Goal: Find specific page/section: Find specific page/section

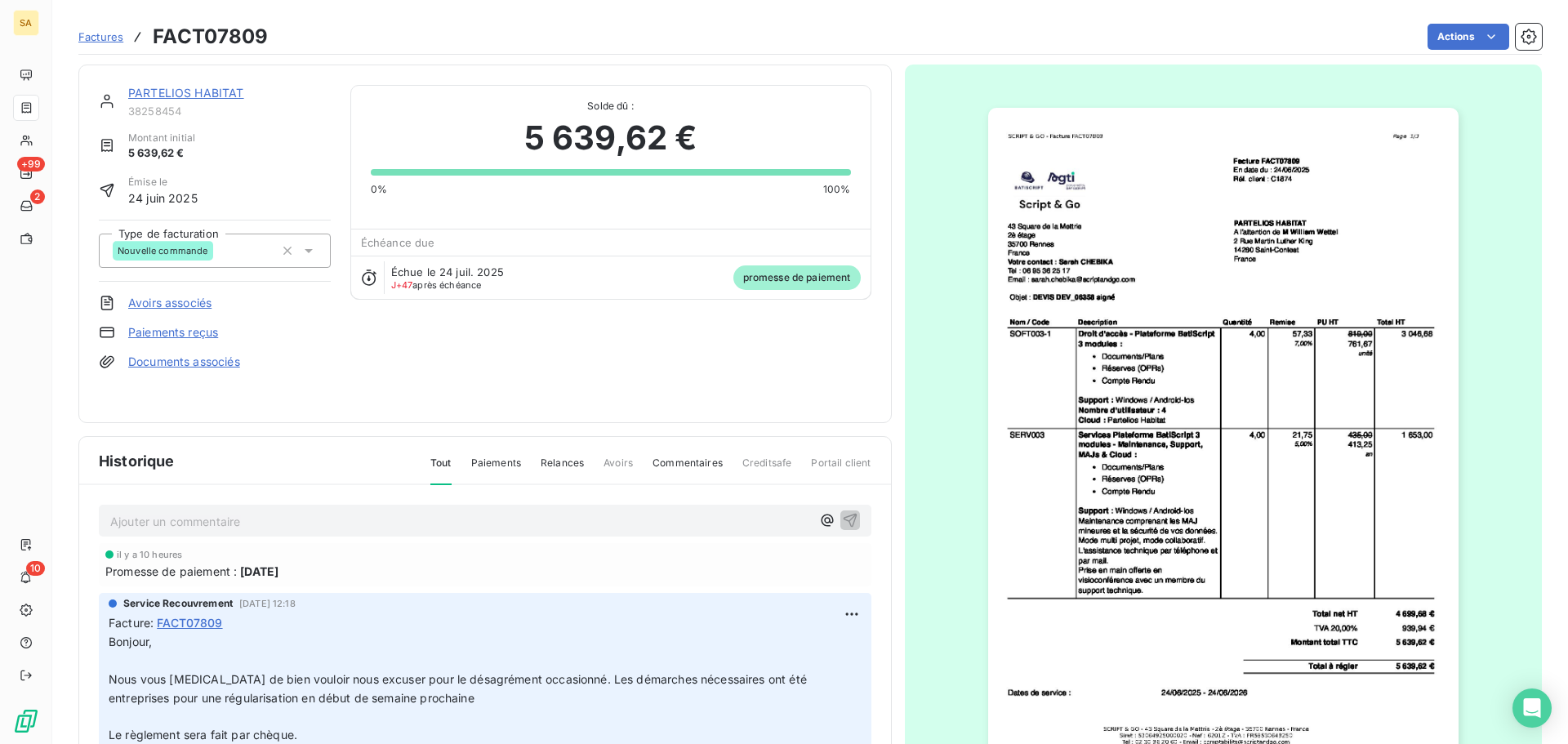
scroll to position [2, 0]
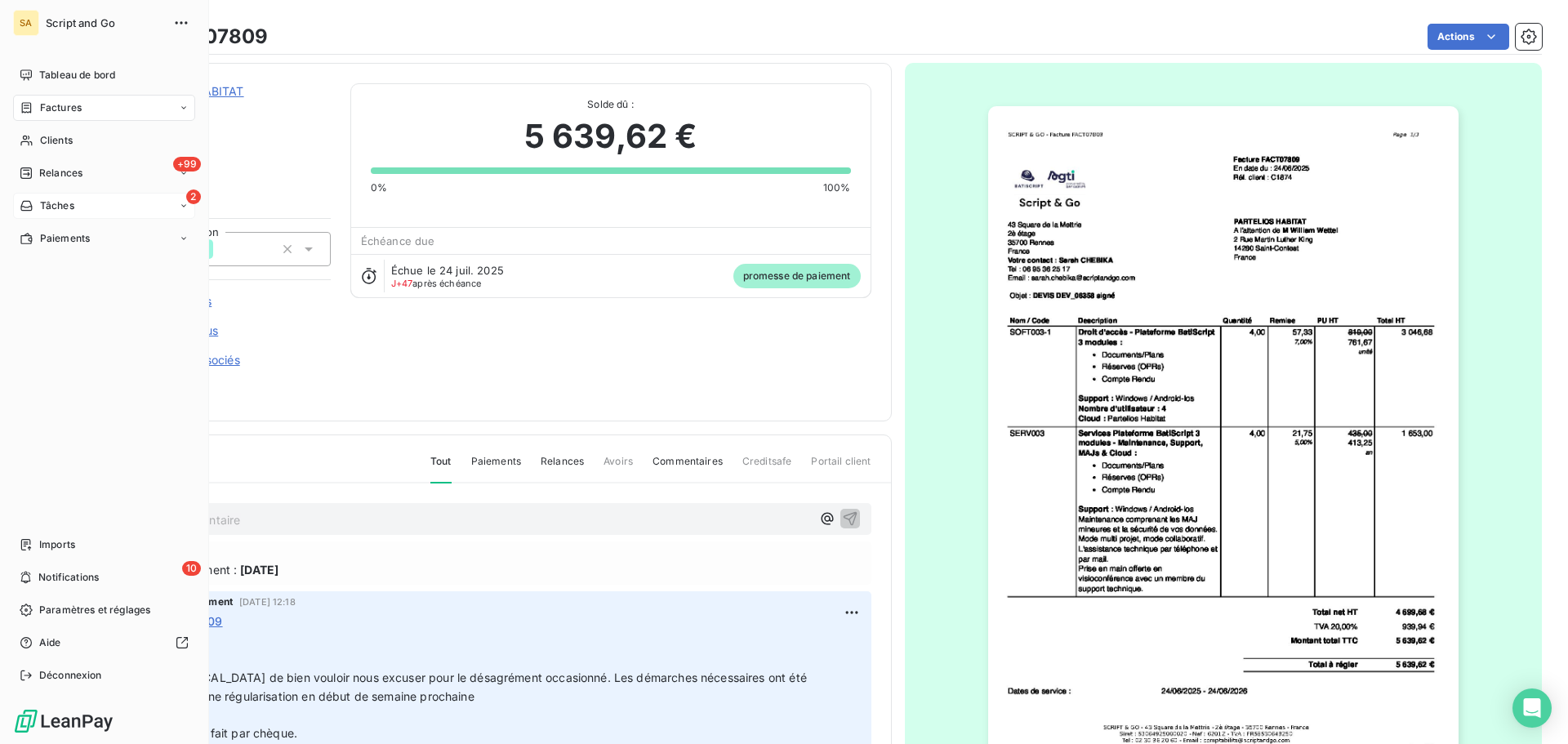
click at [26, 200] on icon at bounding box center [26, 206] width 14 height 13
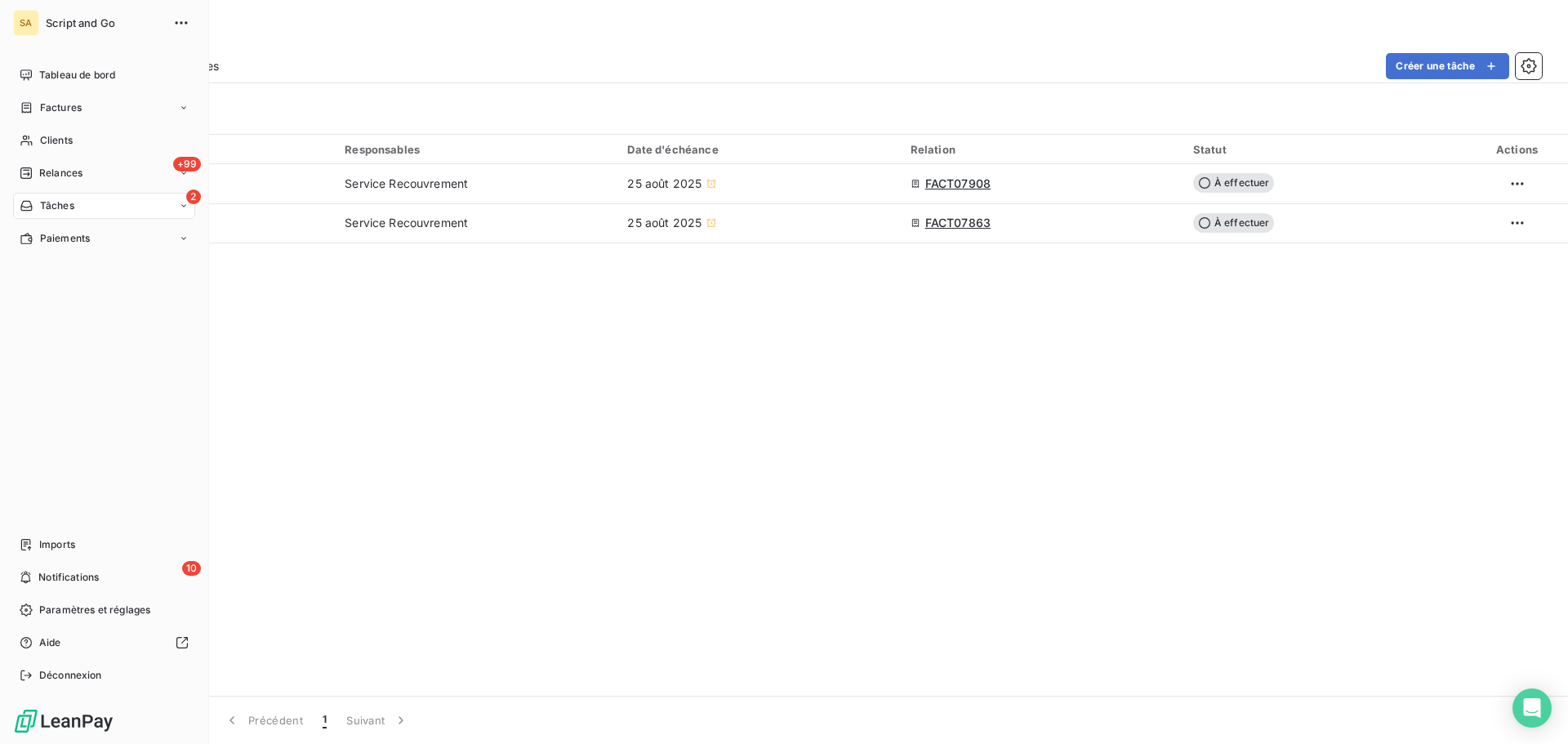
click at [36, 196] on div "2 Tâches" at bounding box center [104, 206] width 182 height 26
click at [81, 201] on div "2 Tâches" at bounding box center [104, 206] width 182 height 26
drag, startPoint x: 46, startPoint y: 105, endPoint x: 65, endPoint y: 109, distance: 19.4
click at [49, 105] on span "Factures" at bounding box center [61, 108] width 42 height 15
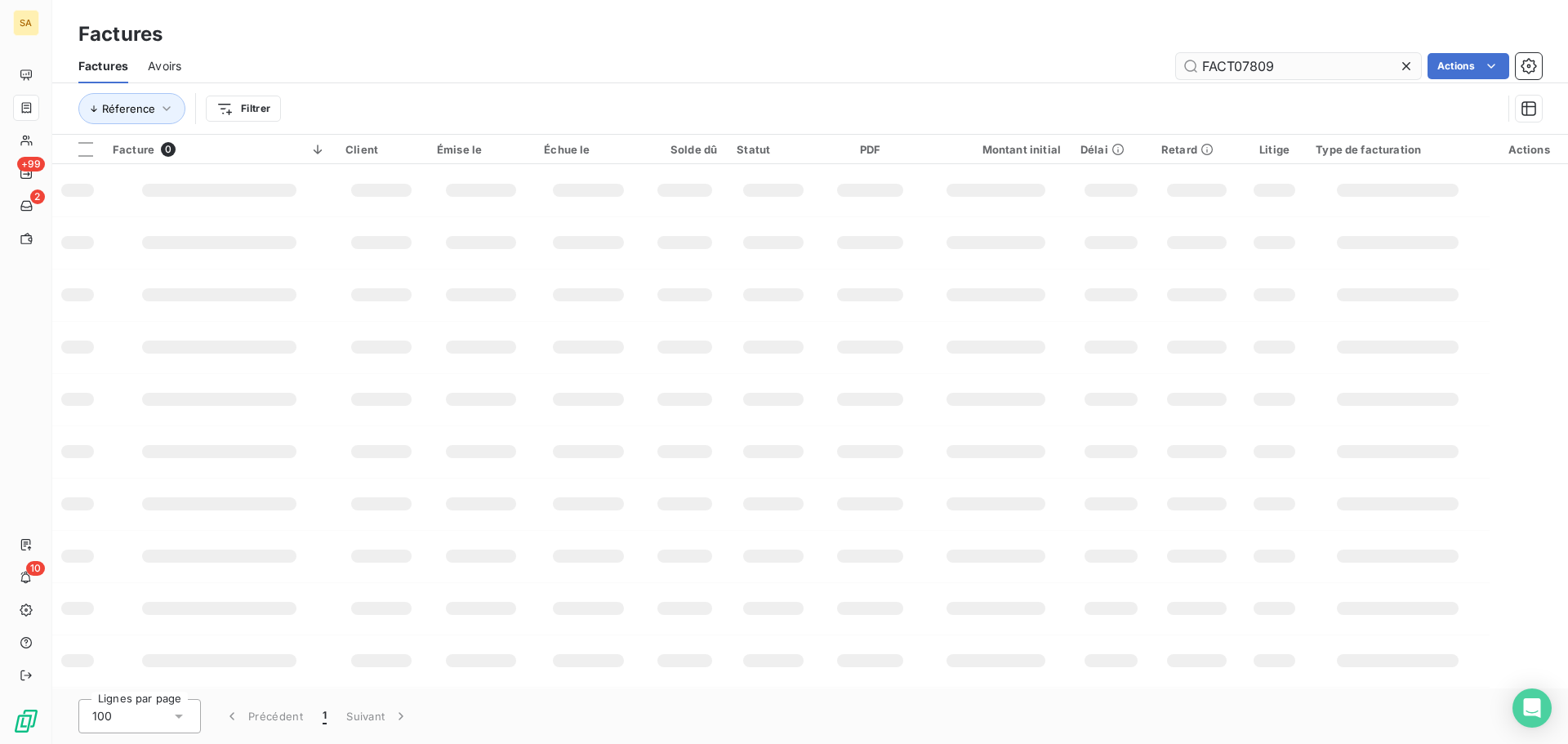
drag, startPoint x: 1297, startPoint y: 61, endPoint x: 1245, endPoint y: 64, distance: 52.1
click at [1245, 64] on input "FACT07809" at bounding box center [1299, 66] width 245 height 26
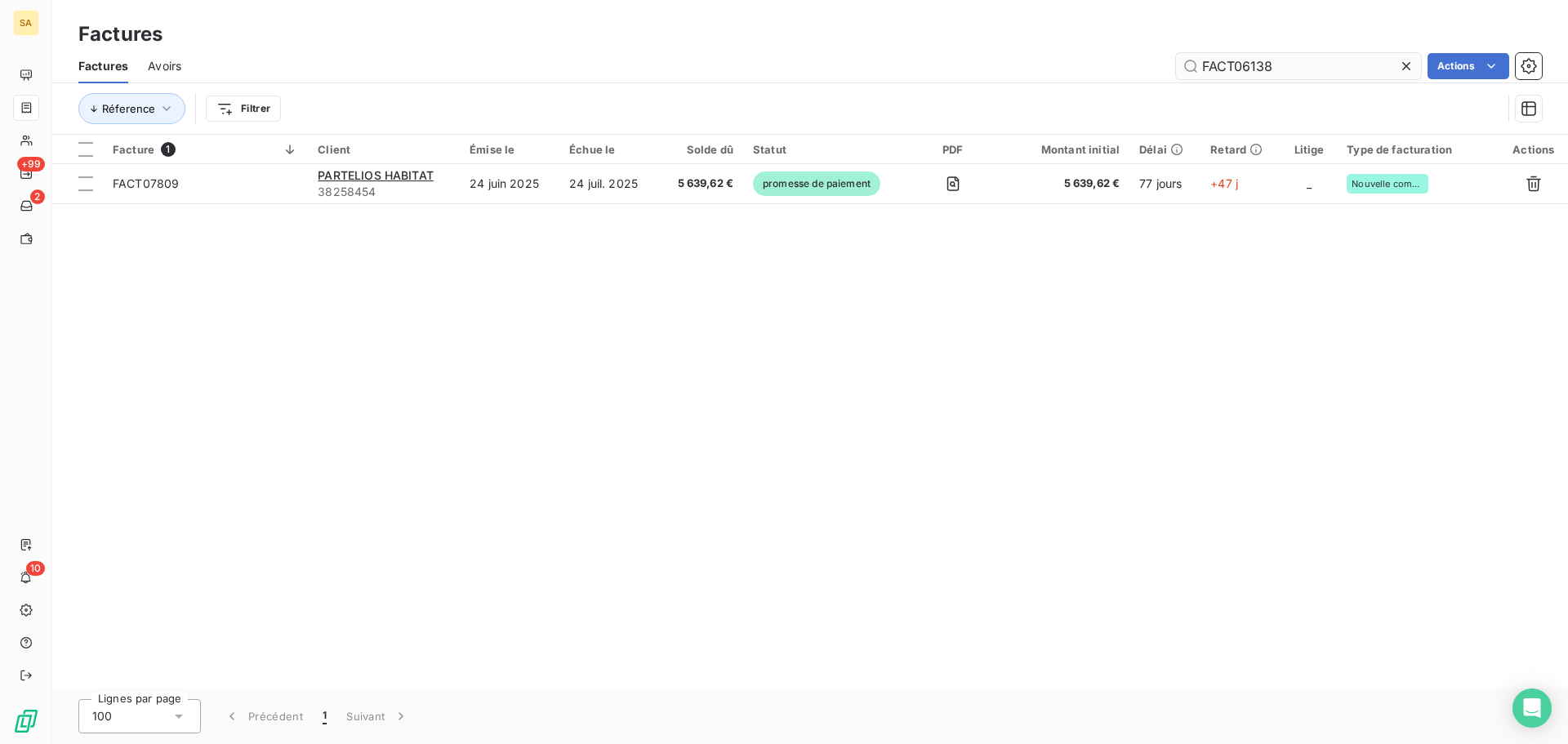
type input "FACT06138"
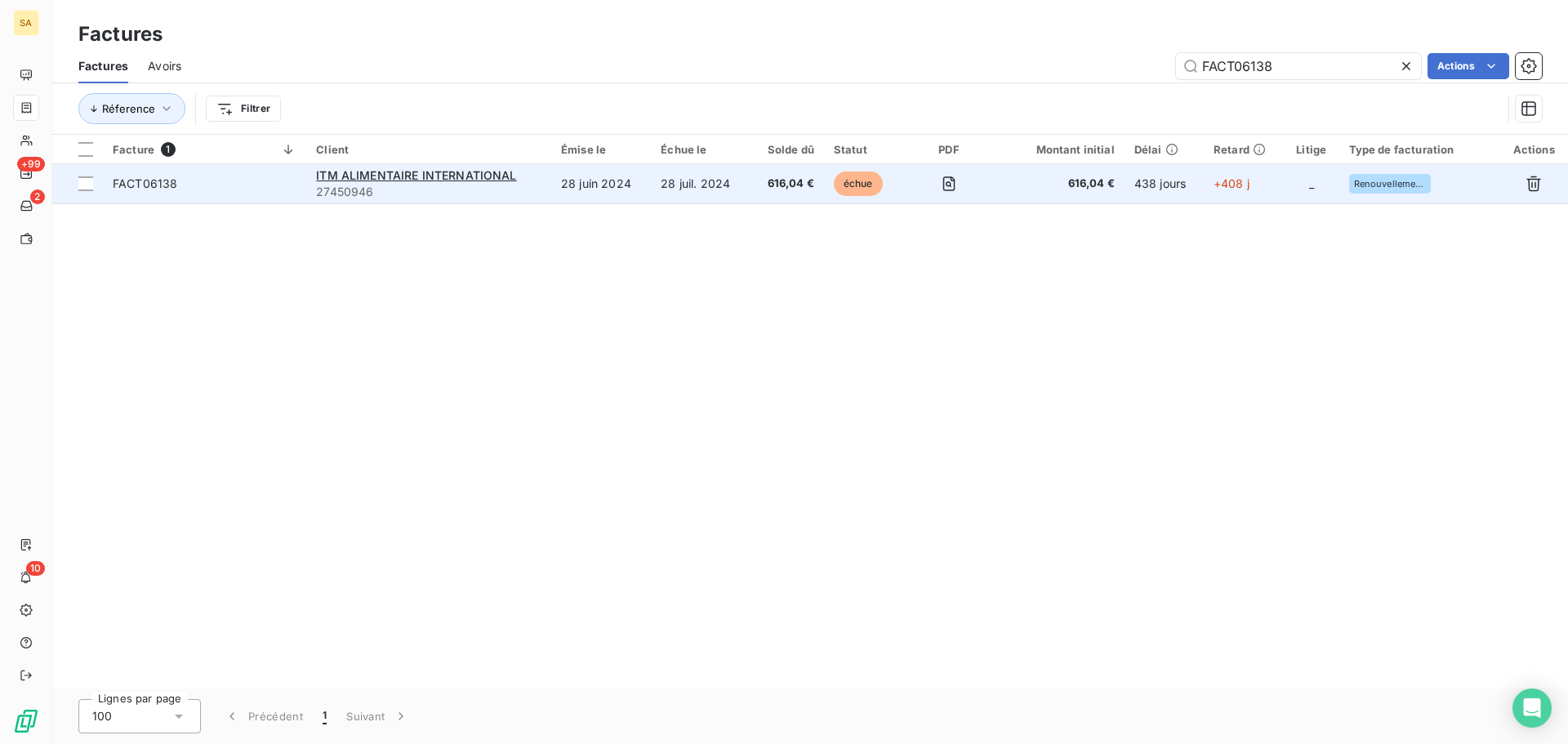
click at [296, 182] on span "FACT06138" at bounding box center [204, 183] width 183 height 16
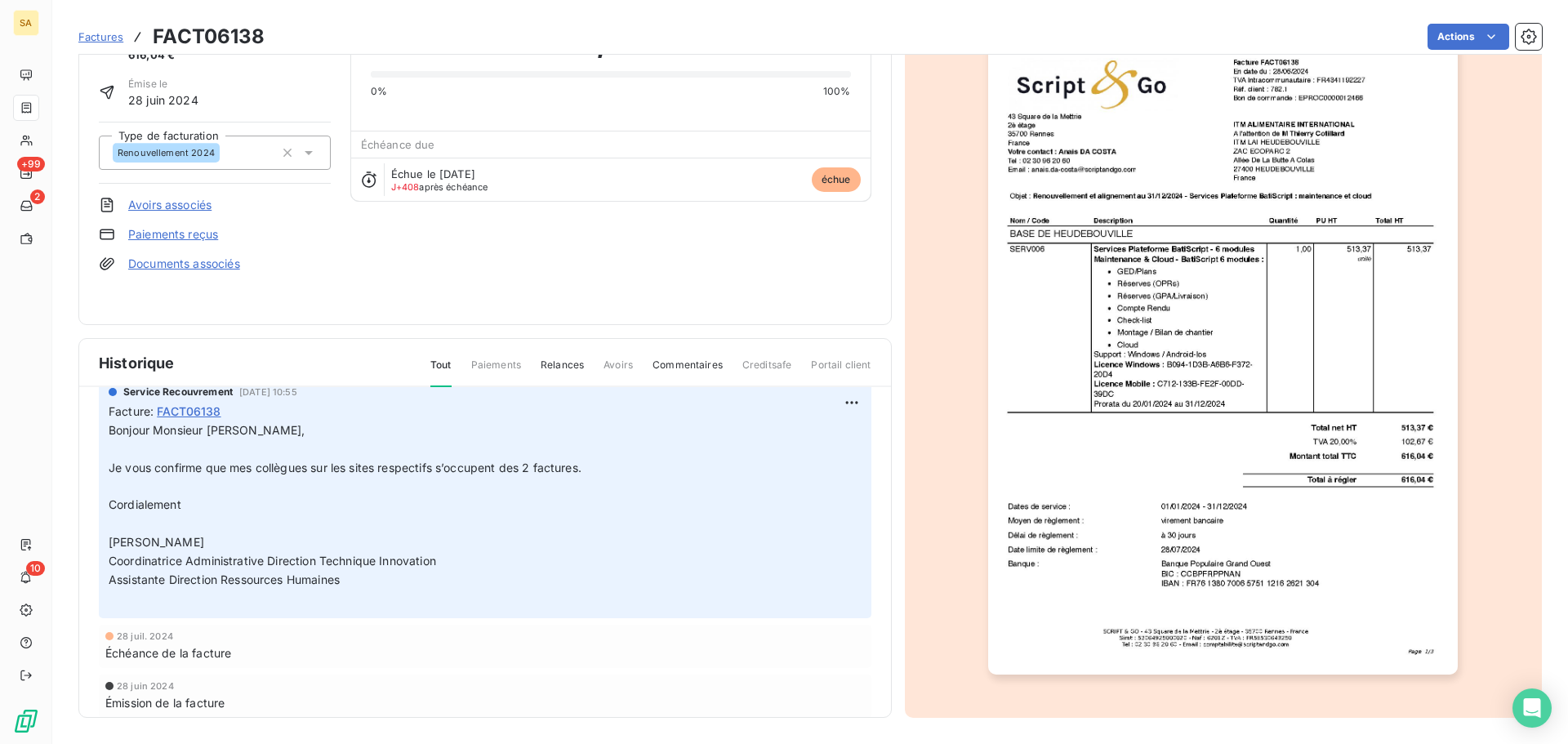
scroll to position [164, 0]
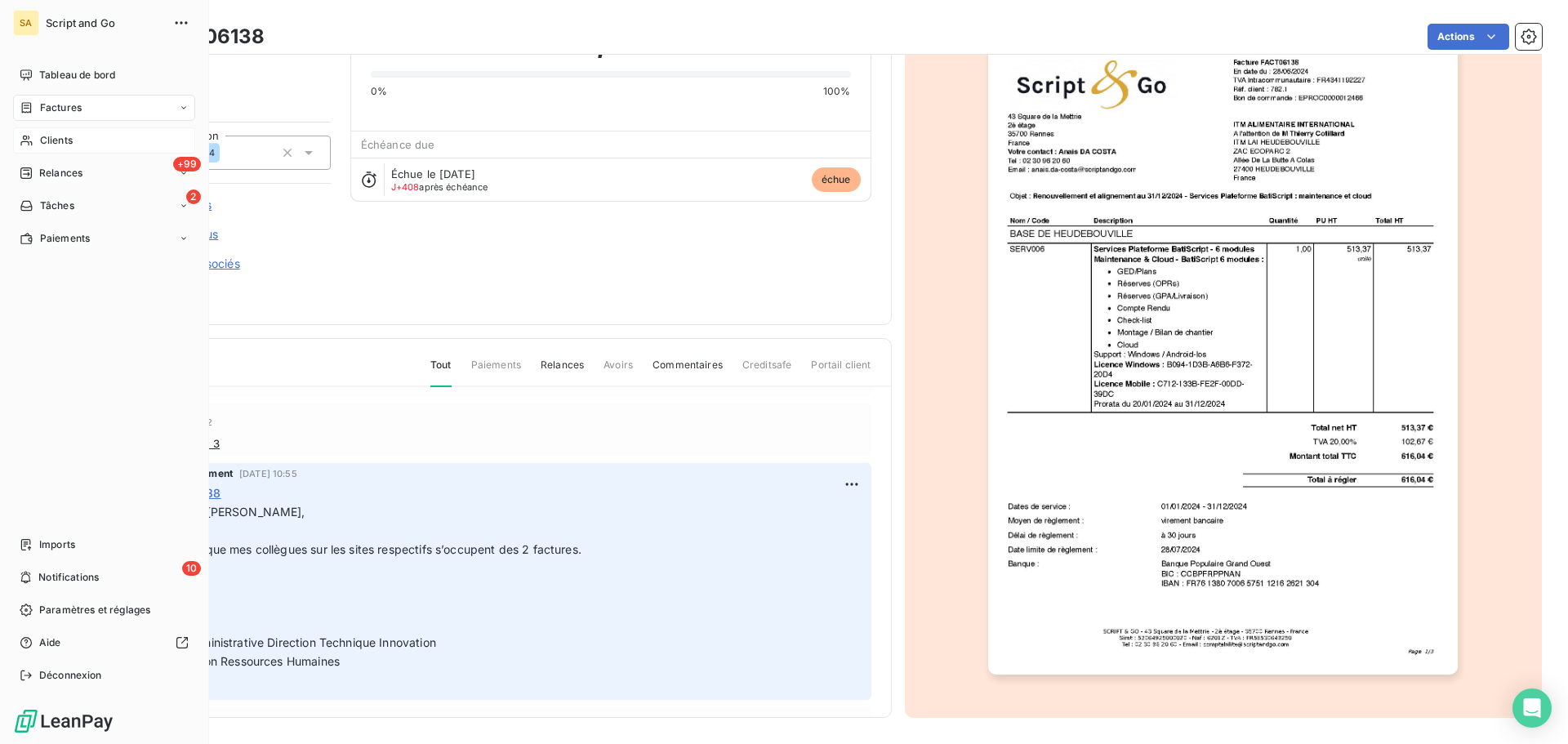
click at [56, 132] on div "Clients" at bounding box center [104, 140] width 182 height 26
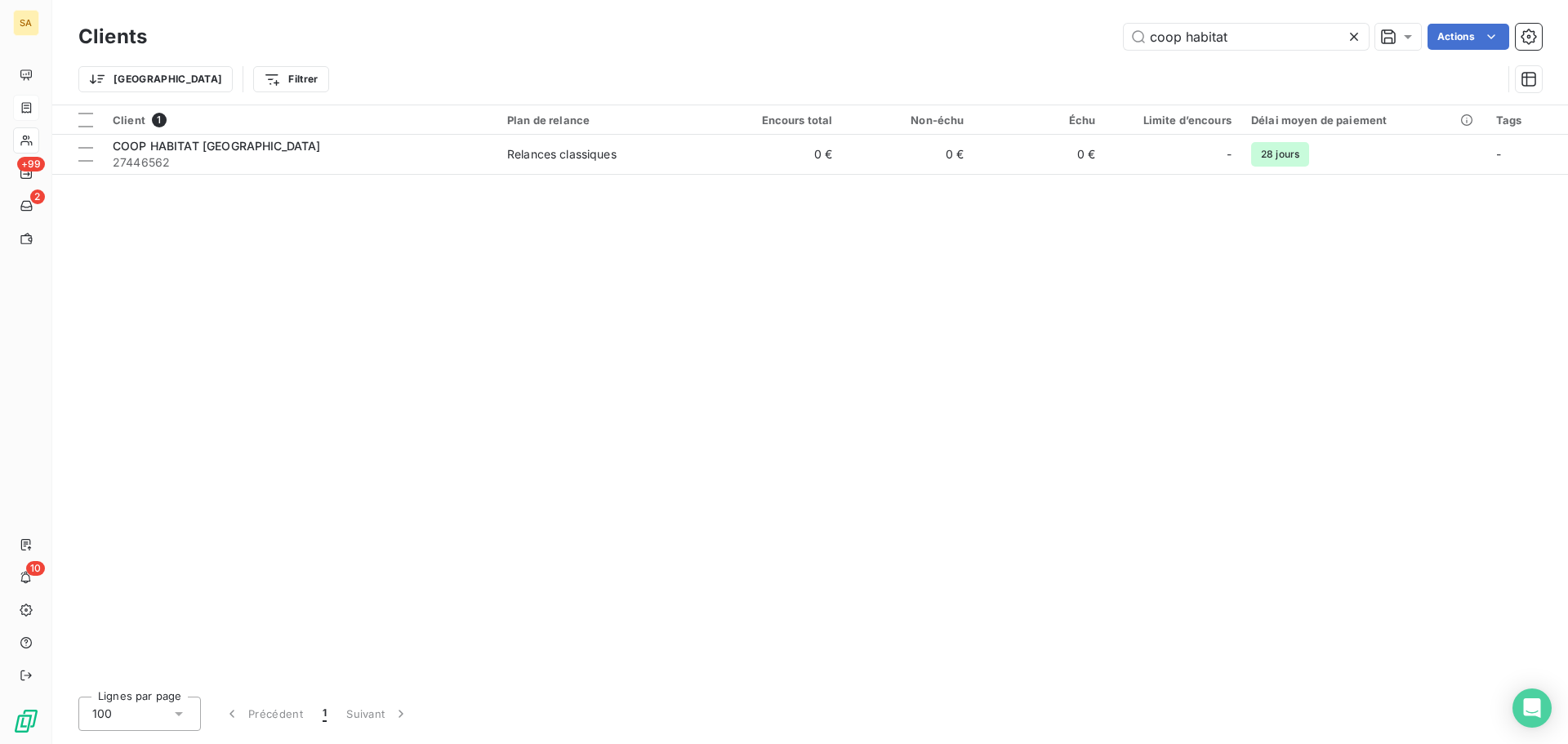
drag, startPoint x: 1234, startPoint y: 33, endPoint x: 1024, endPoint y: 39, distance: 210.1
click at [1024, 39] on div "coop habitat Actions" at bounding box center [854, 36] width 1375 height 26
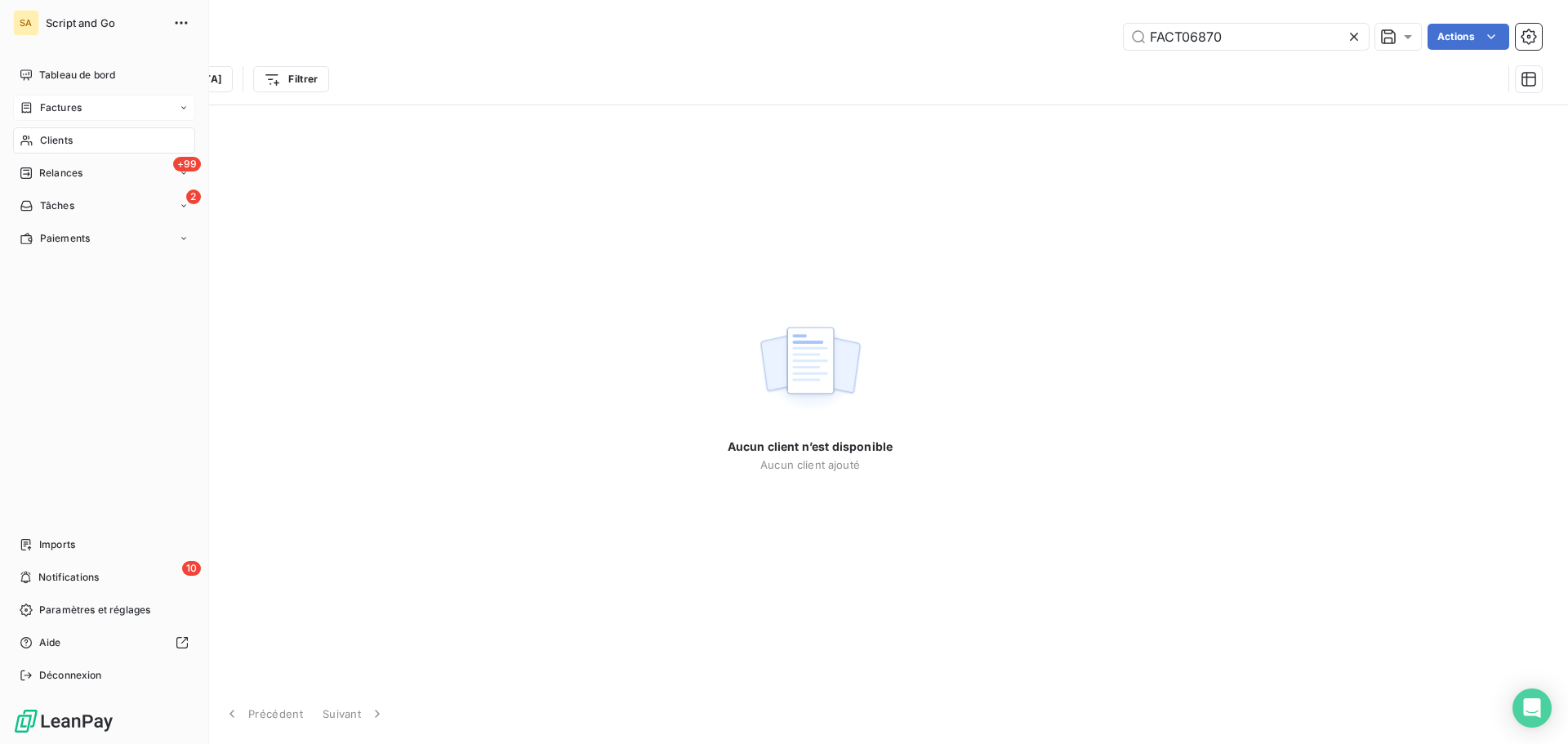
type input "FACT06870"
click at [44, 111] on span "Factures" at bounding box center [61, 108] width 42 height 15
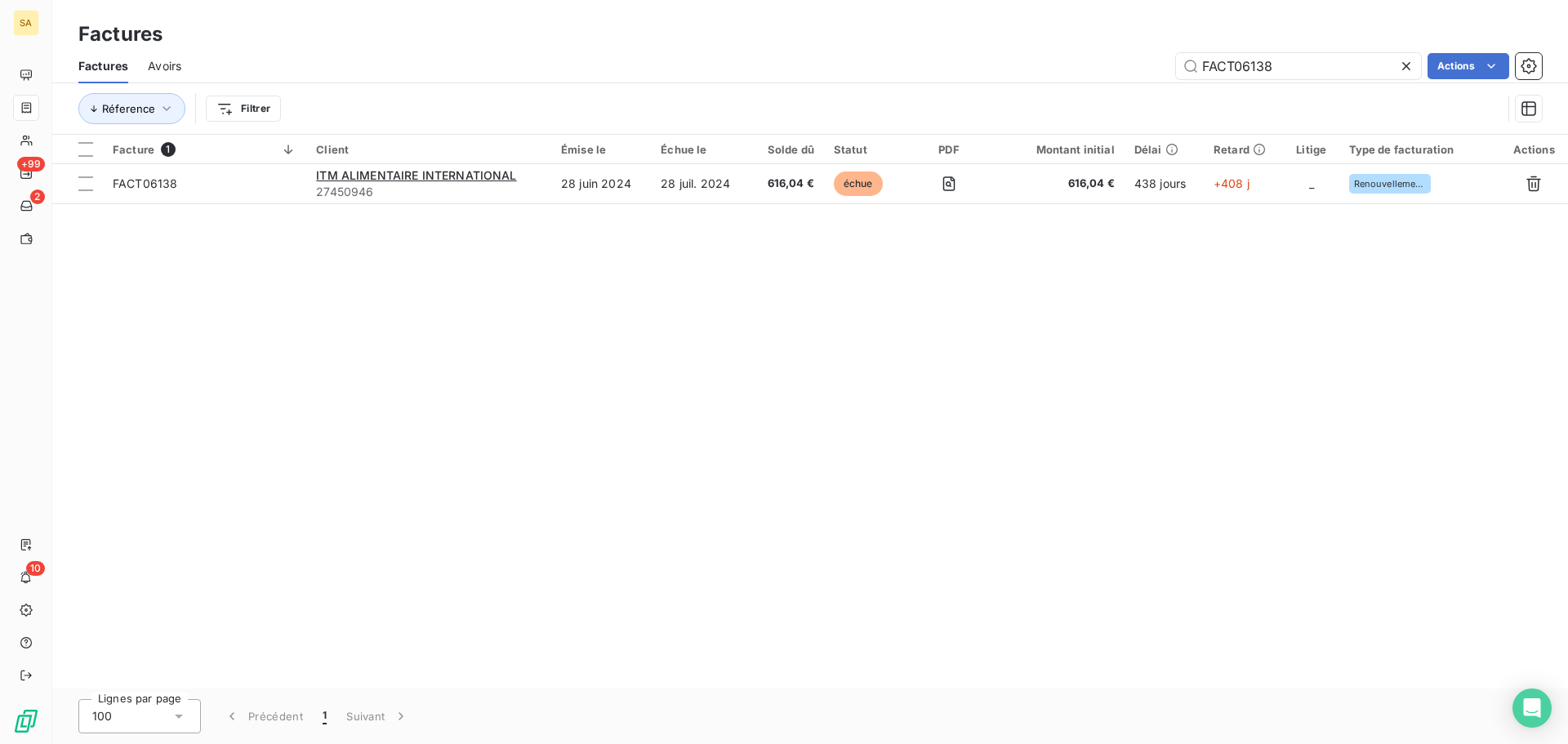
drag, startPoint x: 1298, startPoint y: 66, endPoint x: 1130, endPoint y: 58, distance: 168.2
click at [1130, 58] on div "FACT06138 Actions" at bounding box center [872, 66] width 1342 height 26
type input "FACT06870"
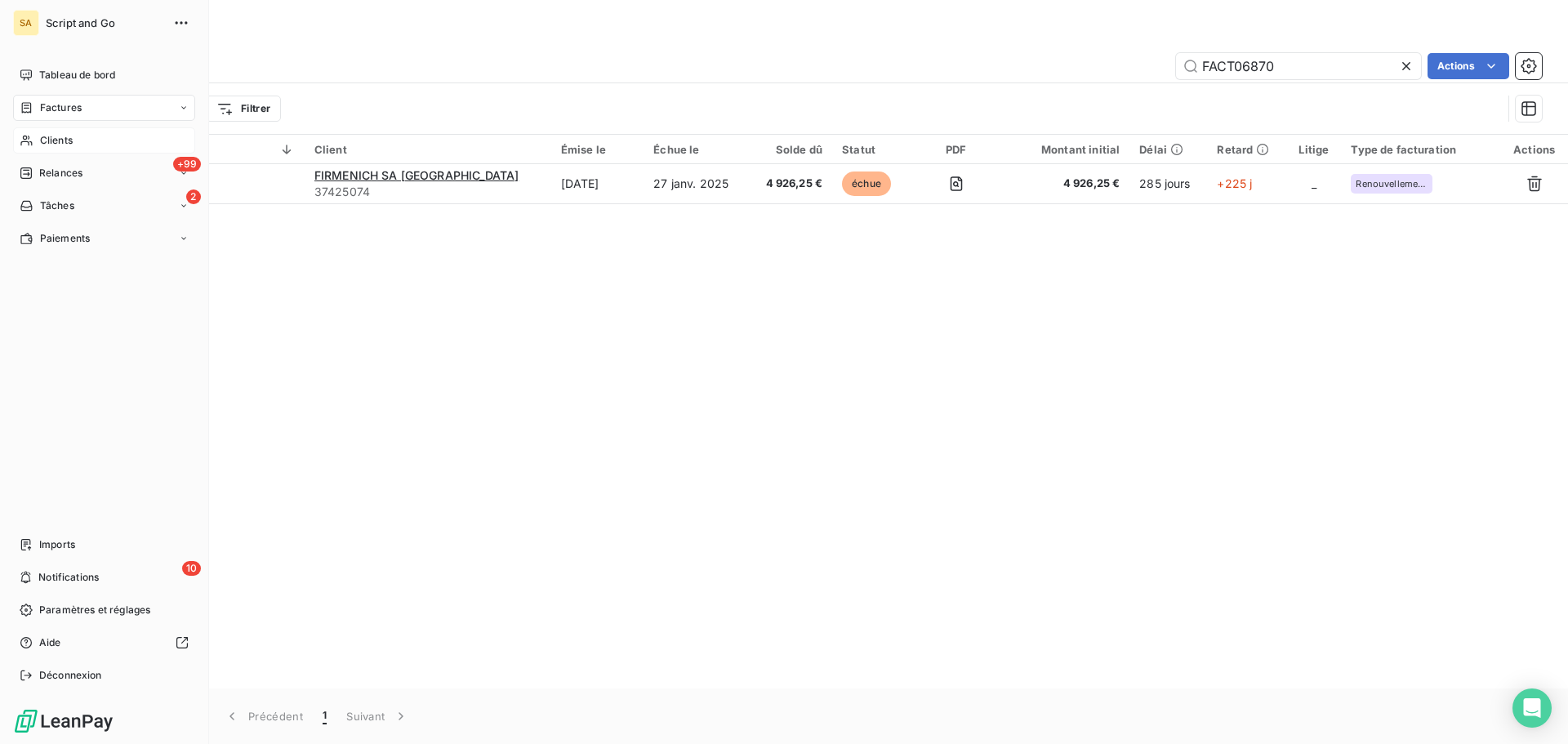
click at [64, 138] on span "Clients" at bounding box center [56, 140] width 33 height 15
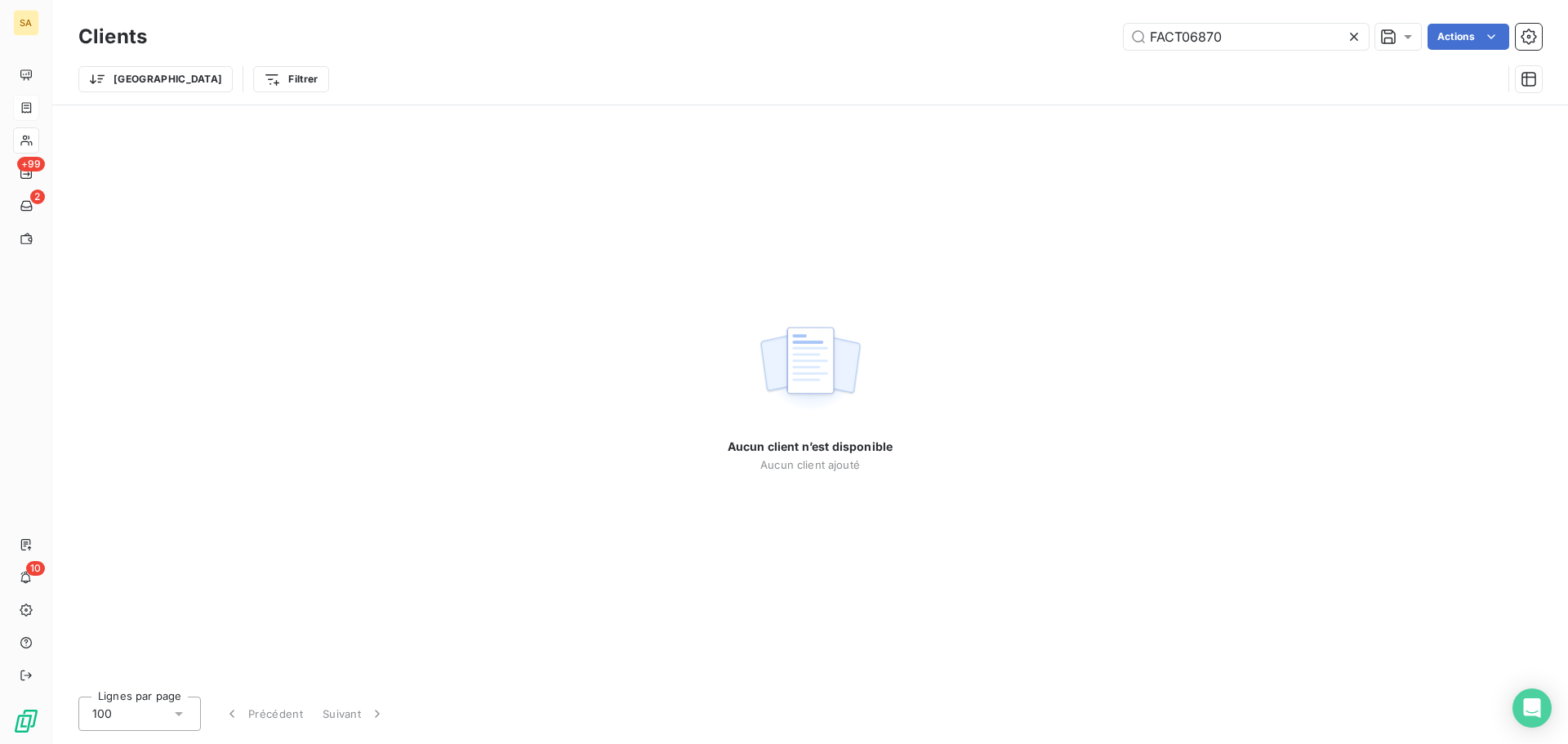
drag, startPoint x: 1240, startPoint y: 42, endPoint x: 1069, endPoint y: 46, distance: 171.0
click at [1069, 46] on div "FACT06870 Actions" at bounding box center [854, 36] width 1375 height 26
click at [1155, 32] on input "IEC" at bounding box center [1246, 36] width 245 height 26
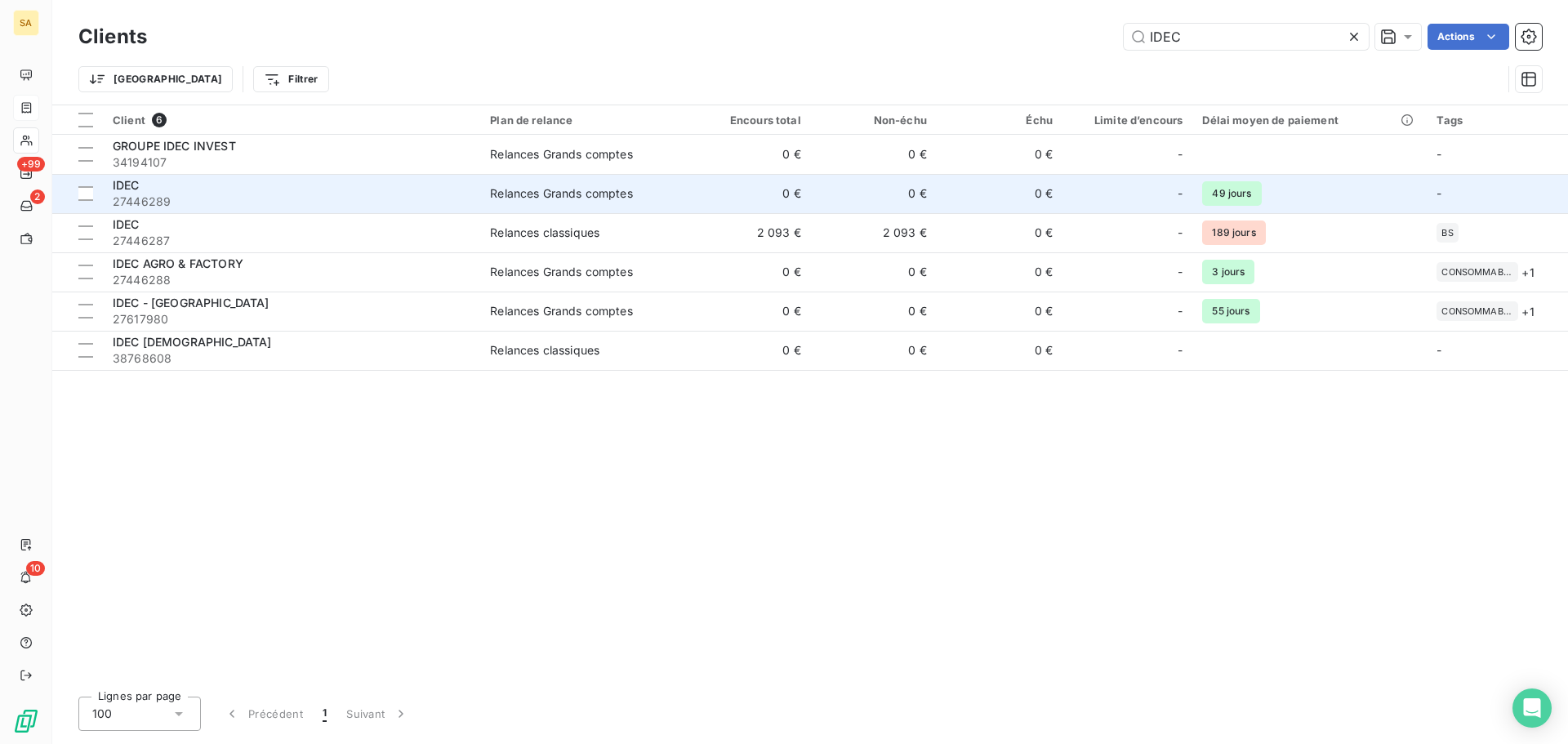
type input "IDEC"
click at [251, 189] on div "IDEC" at bounding box center [291, 184] width 357 height 16
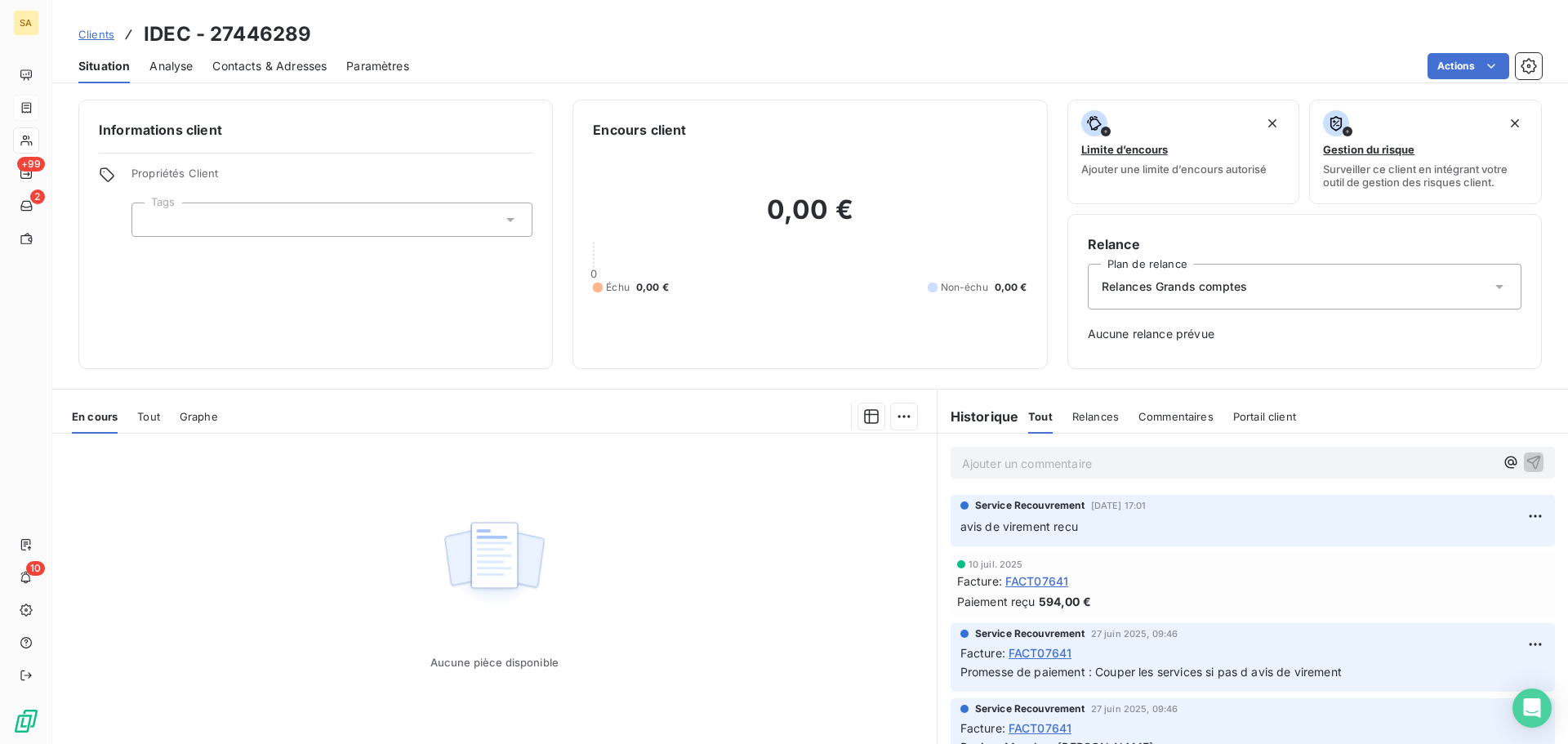
click at [91, 31] on span "Clients" at bounding box center [96, 35] width 36 height 13
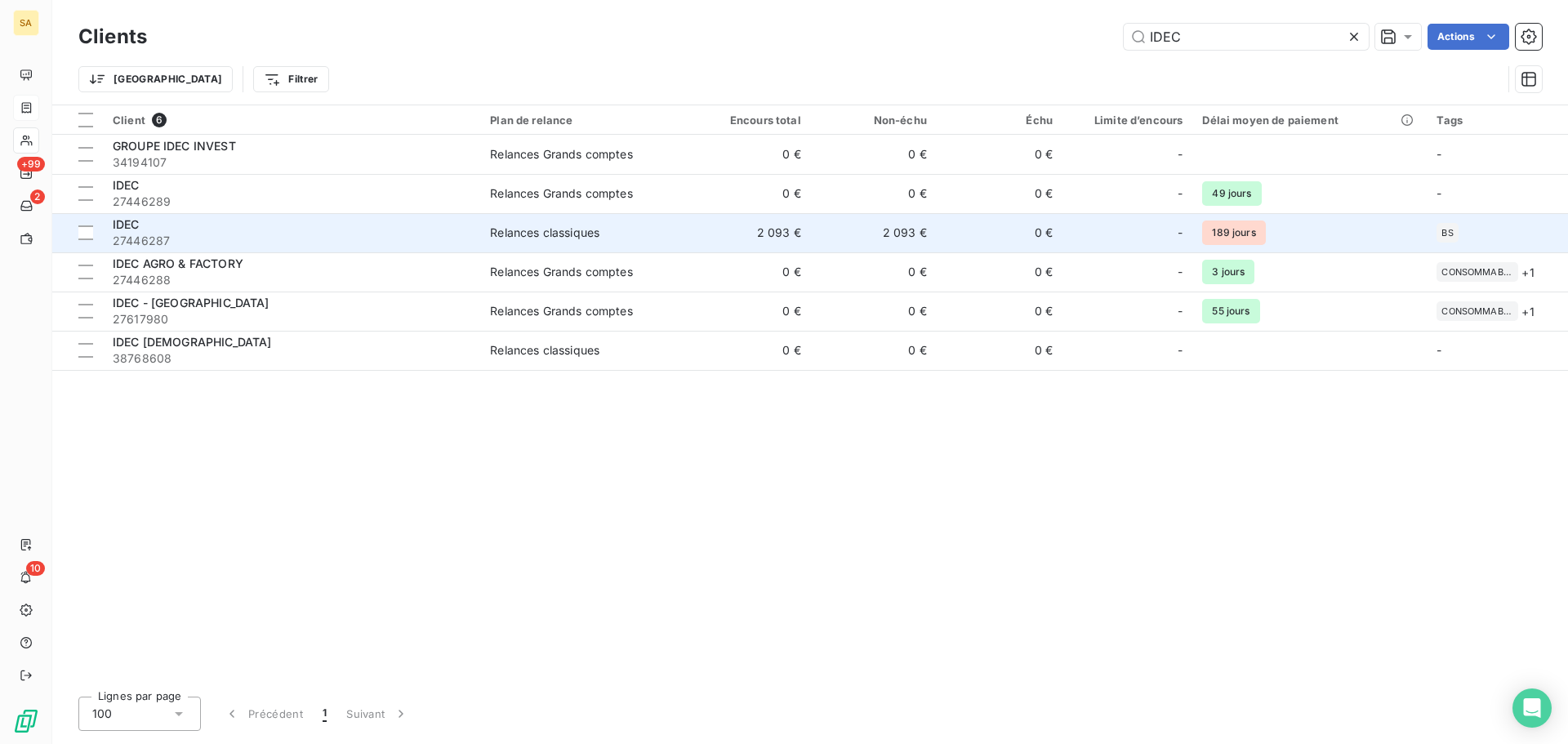
click at [139, 228] on span "IDEC" at bounding box center [125, 224] width 27 height 14
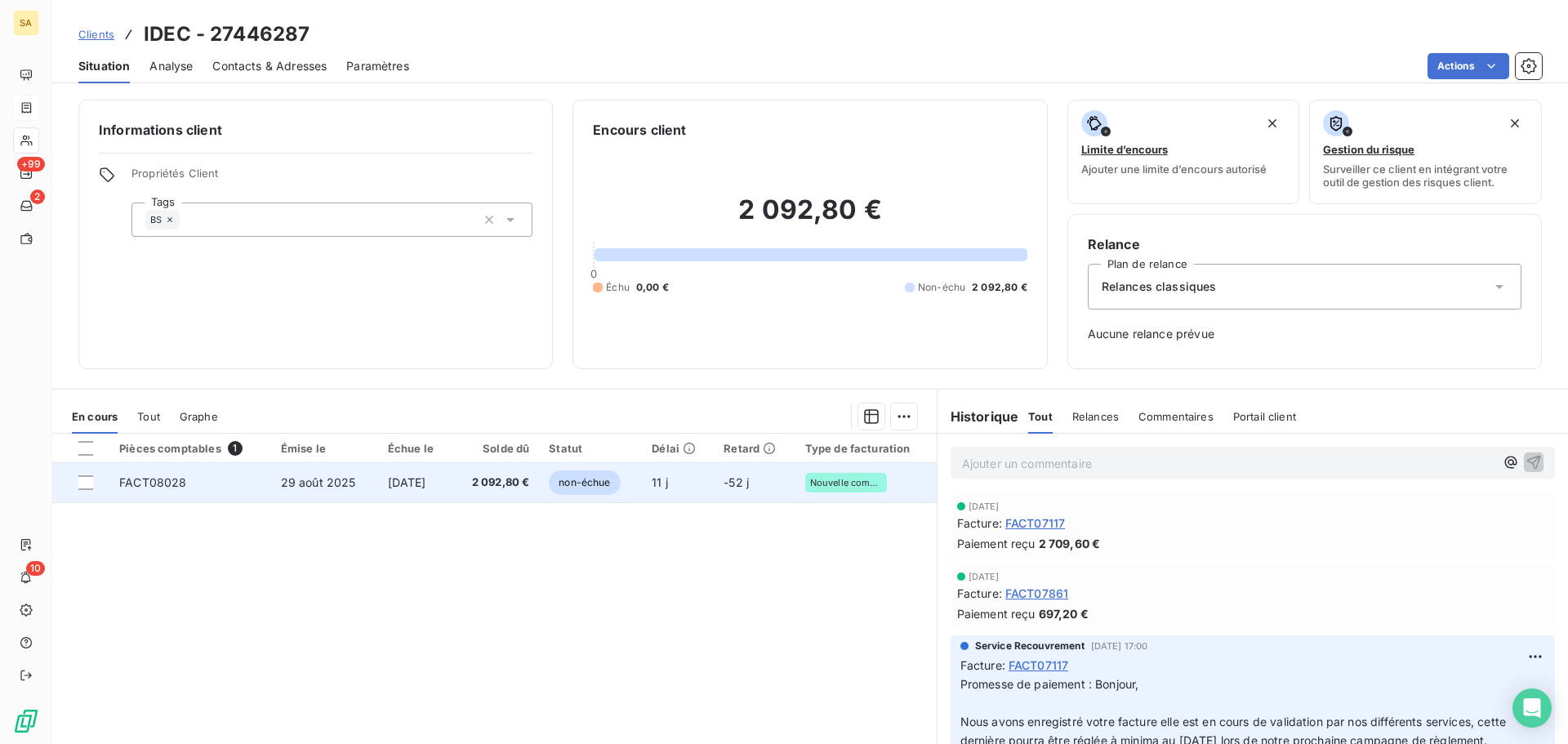
click at [281, 483] on span "29 août 2025" at bounding box center [318, 482] width 75 height 14
